Goal: Task Accomplishment & Management: Manage account settings

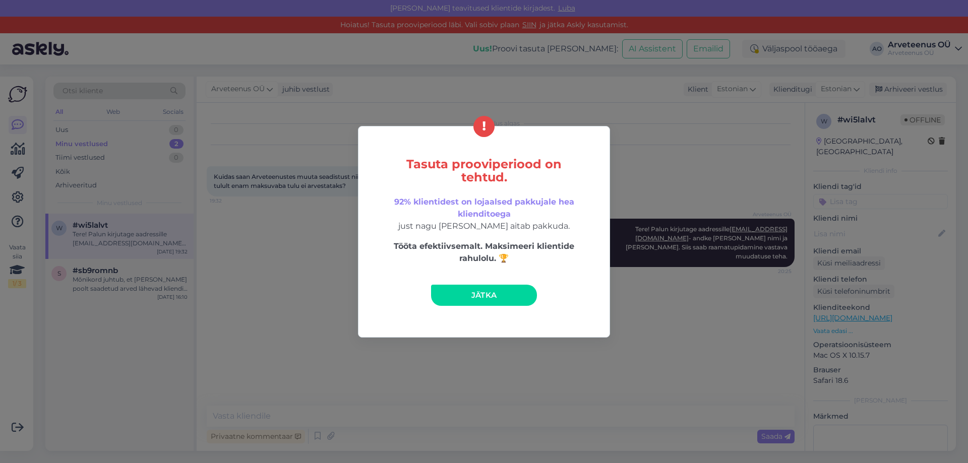
click at [506, 292] on link "Jätka" at bounding box center [484, 295] width 106 height 21
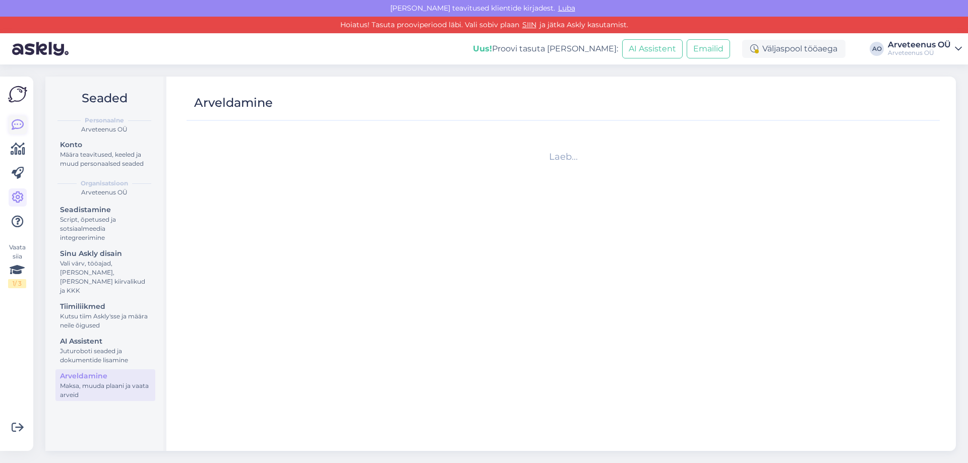
click at [14, 121] on icon at bounding box center [18, 125] width 12 height 12
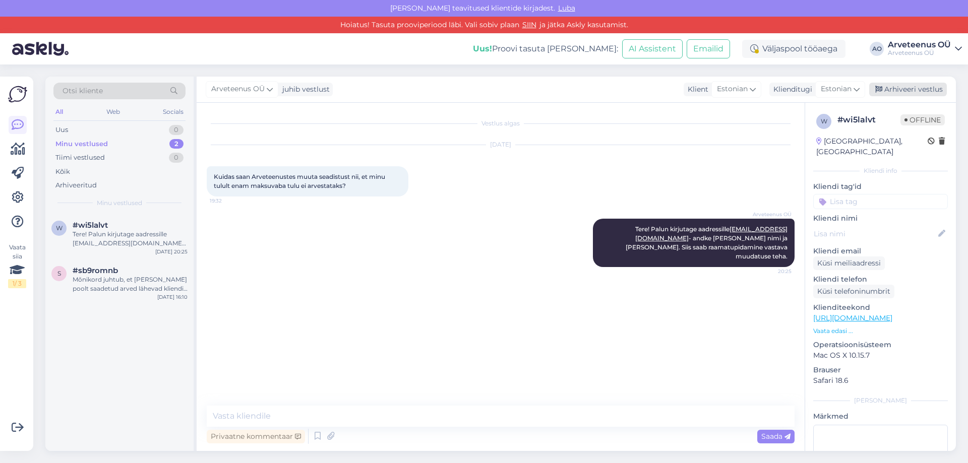
click at [904, 91] on div "Arhiveeri vestlus" at bounding box center [908, 90] width 78 height 14
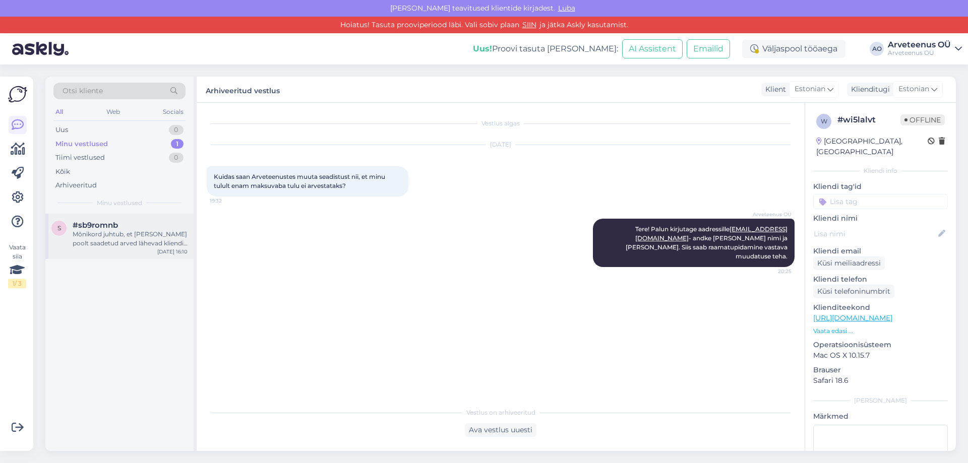
click at [104, 245] on div "Mõnikord juhtub, et [PERSON_NAME] poolt saadetud arved lähevad kliendi postkast…" at bounding box center [130, 239] width 115 height 18
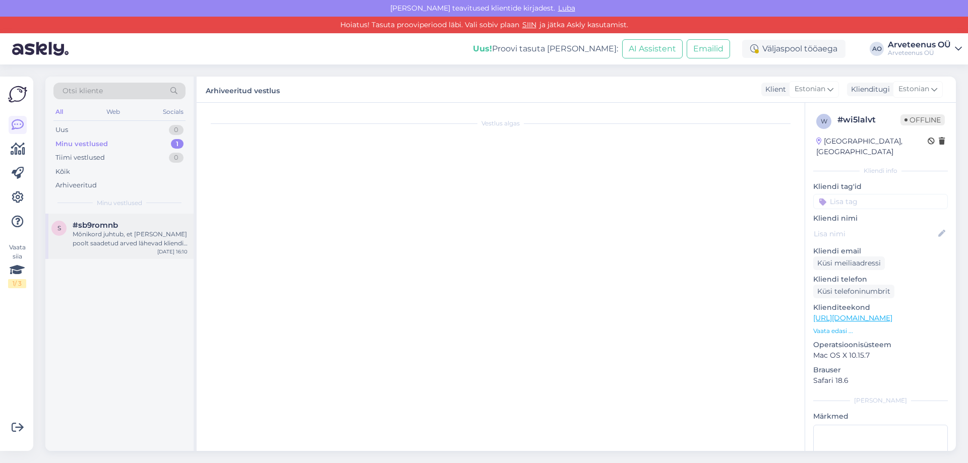
scroll to position [188, 0]
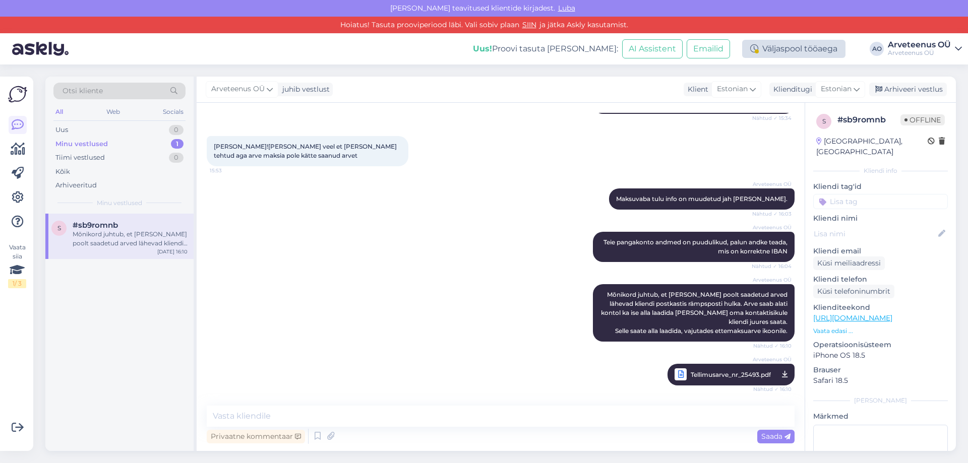
click at [771, 45] on div "Väljaspool tööaega" at bounding box center [793, 49] width 103 height 18
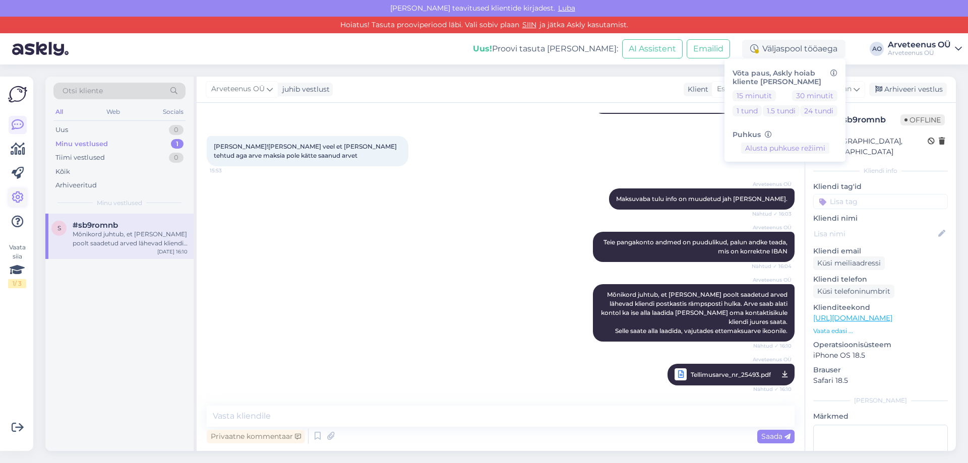
click at [18, 200] on icon at bounding box center [18, 198] width 12 height 12
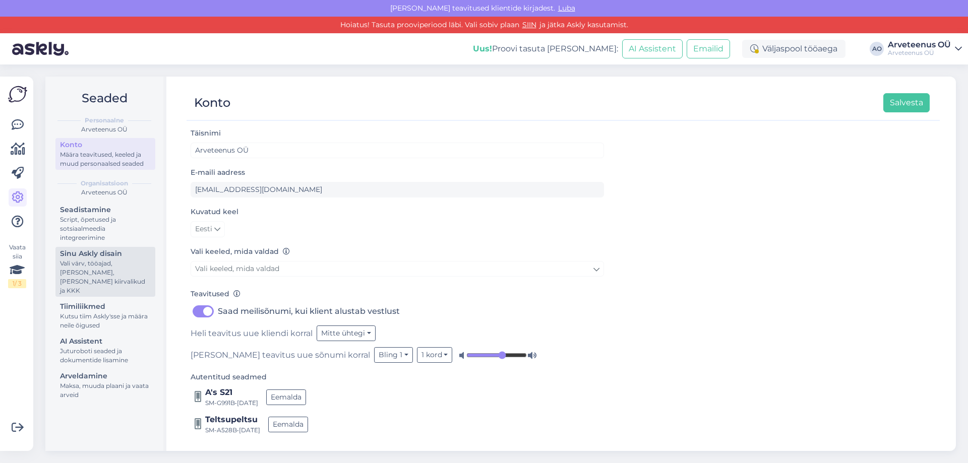
click at [76, 266] on div "Vali värv, tööajad, [PERSON_NAME], [PERSON_NAME] kiirvalikud ja KKK" at bounding box center [105, 277] width 91 height 36
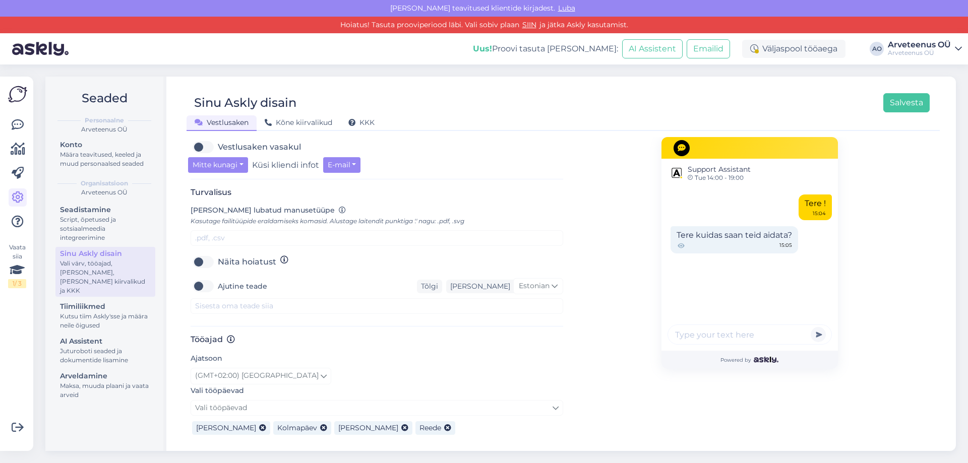
scroll to position [433, 0]
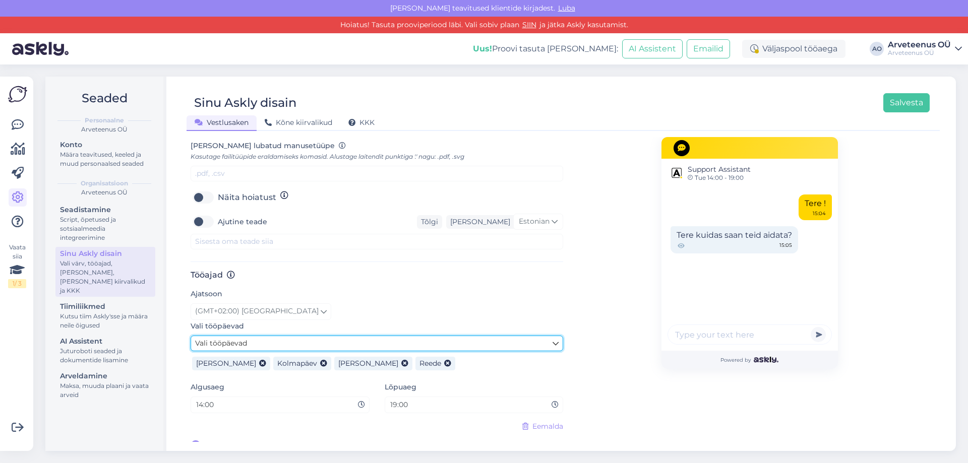
click at [257, 336] on link "Vali tööpäevad" at bounding box center [377, 344] width 373 height 16
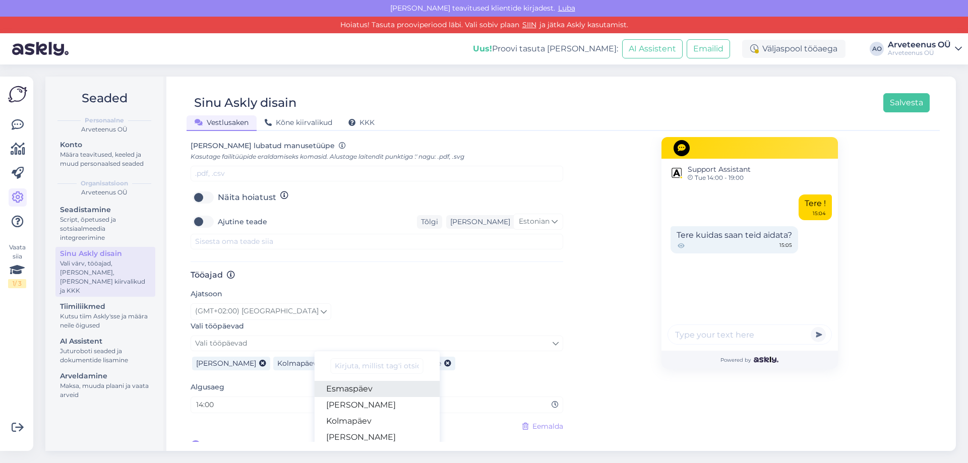
click at [339, 381] on link "Esmaspäev" at bounding box center [377, 389] width 126 height 16
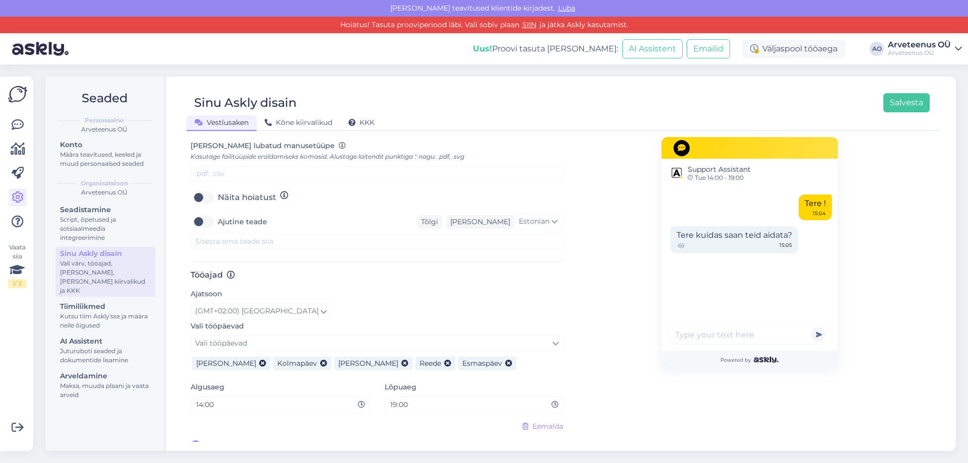
drag, startPoint x: 421, startPoint y: 352, endPoint x: 364, endPoint y: 356, distance: 57.1
click at [364, 356] on div "[PERSON_NAME] [PERSON_NAME]" at bounding box center [377, 362] width 373 height 22
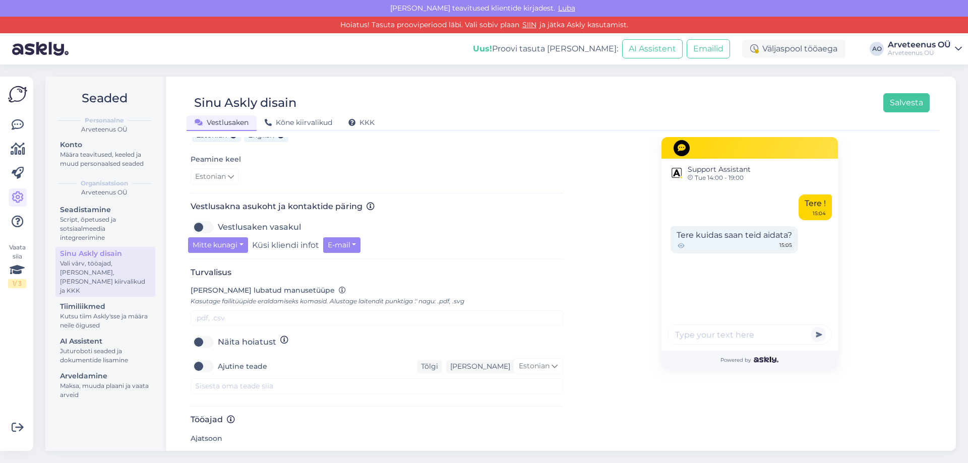
scroll to position [281, 0]
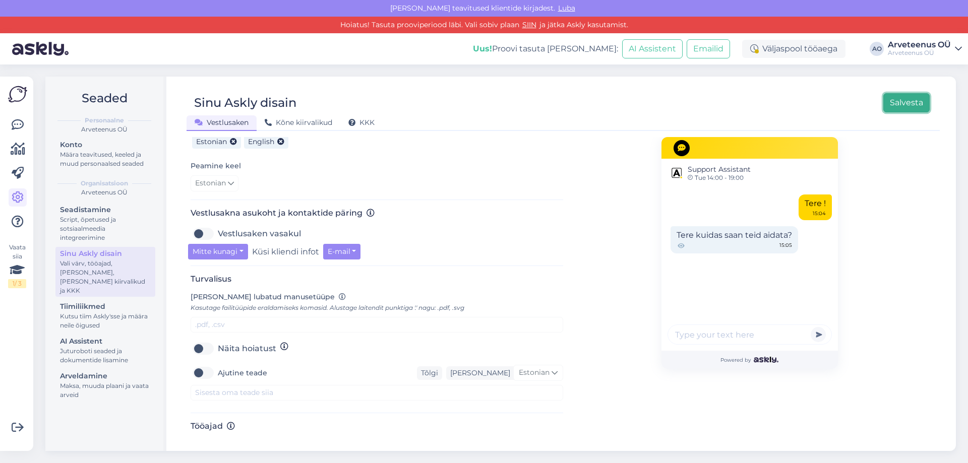
click at [919, 97] on button "Salvesta" at bounding box center [906, 102] width 46 height 19
